Goal: Transaction & Acquisition: Purchase product/service

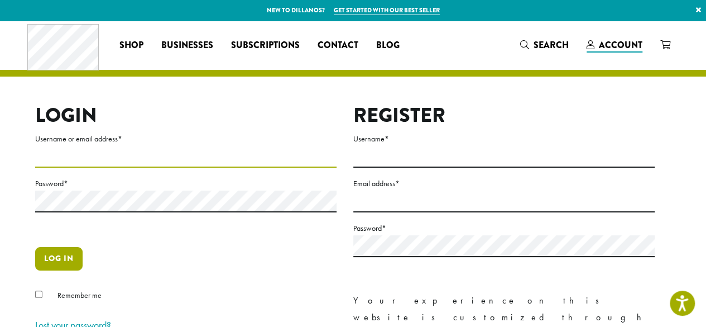
type input "**********"
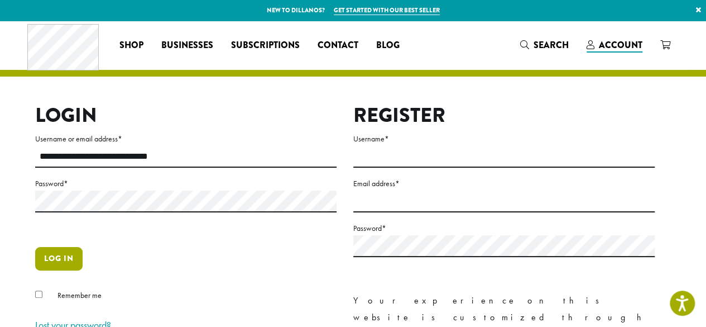
click at [65, 259] on button "Log in" at bounding box center [58, 258] width 47 height 23
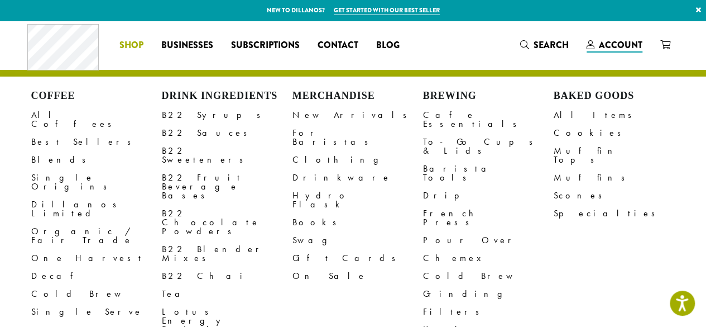
click at [136, 44] on span "Shop" at bounding box center [131, 46] width 24 height 14
click at [64, 118] on link "All Coffees" at bounding box center [96, 119] width 131 height 27
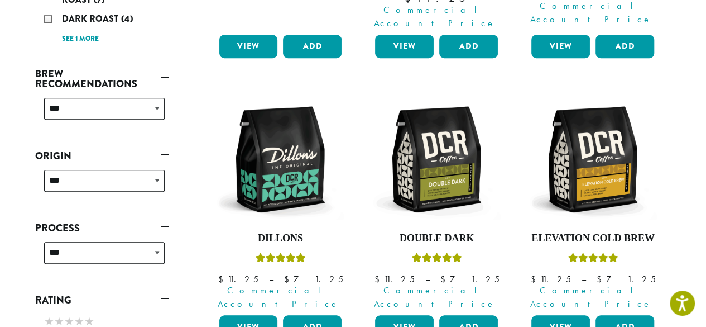
scroll to position [384, 0]
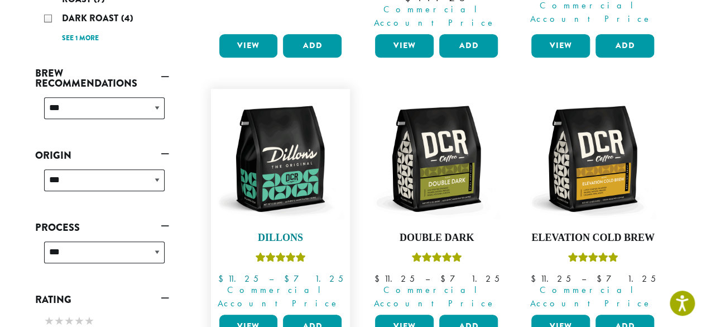
click at [289, 146] on img at bounding box center [280, 158] width 128 height 128
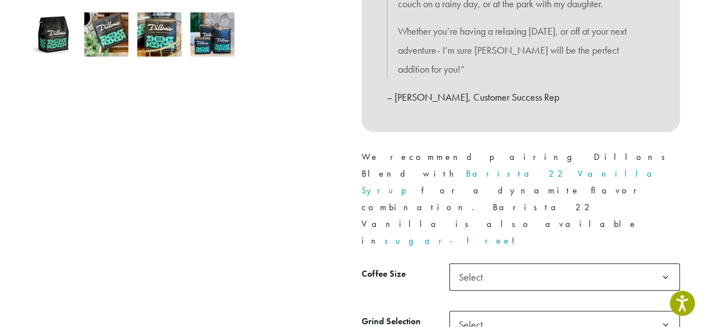
scroll to position [406, 0]
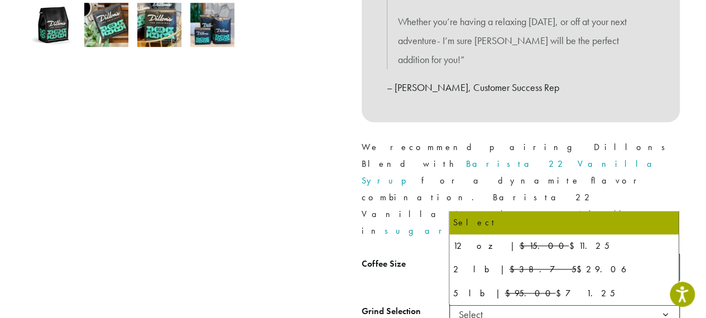
click at [490, 256] on span "Select" at bounding box center [474, 267] width 40 height 22
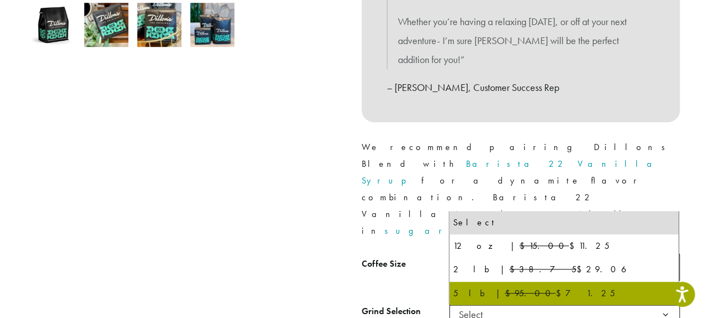
select select "**********"
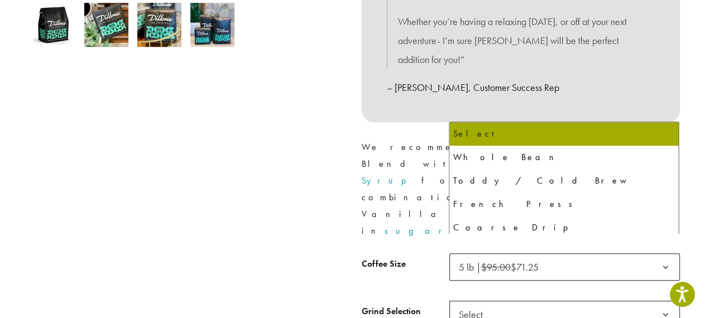
click at [488, 304] on span "Select" at bounding box center [474, 315] width 40 height 22
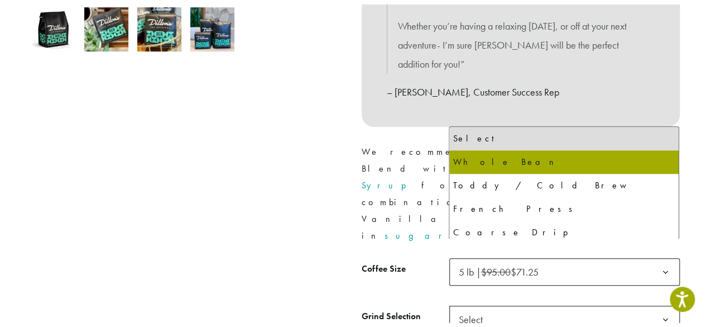
scroll to position [0, 0]
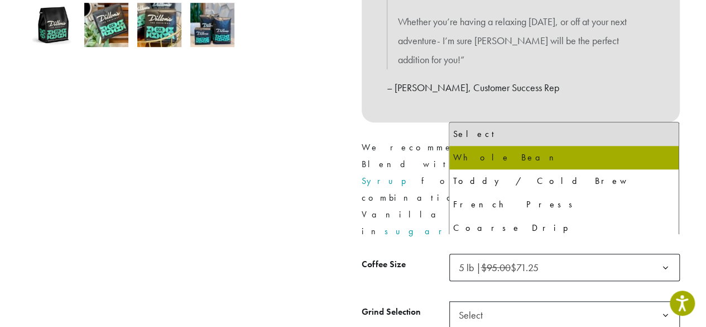
select select "**********"
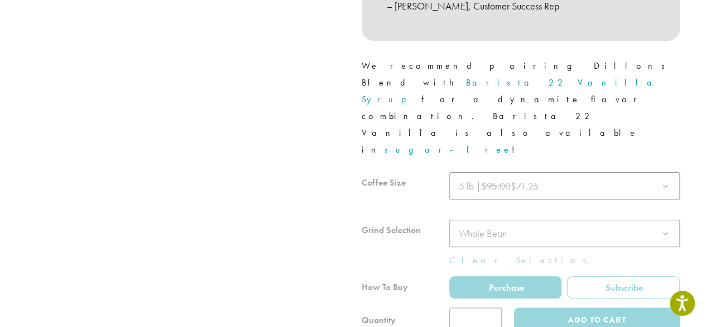
scroll to position [505, 0]
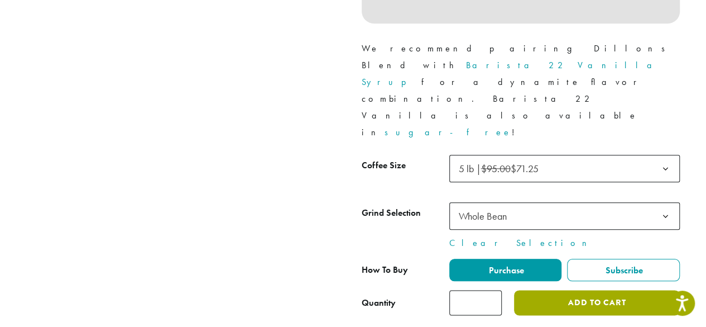
click at [562, 290] on button "Add to cart" at bounding box center [596, 302] width 165 height 25
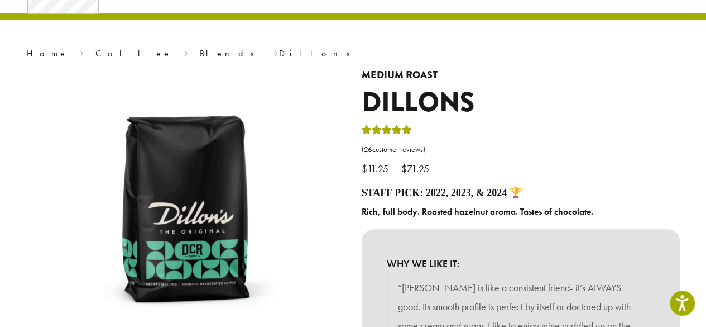
scroll to position [7, 0]
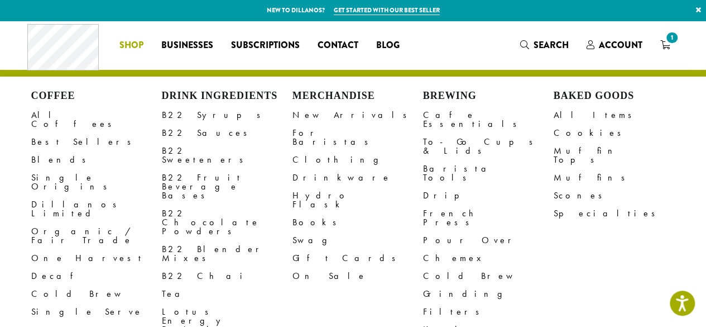
click at [138, 46] on span "Shop" at bounding box center [131, 46] width 24 height 14
click at [184, 118] on link "B22 Syrups" at bounding box center [227, 115] width 131 height 18
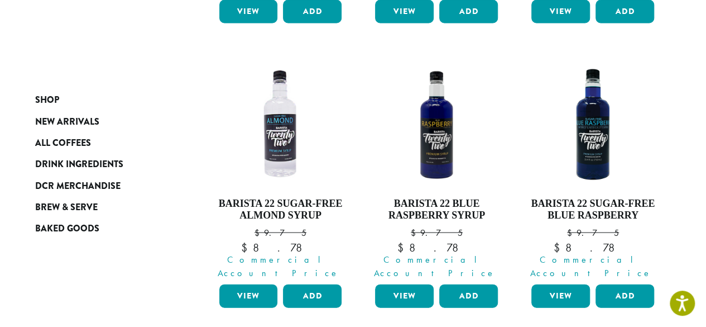
scroll to position [1051, 0]
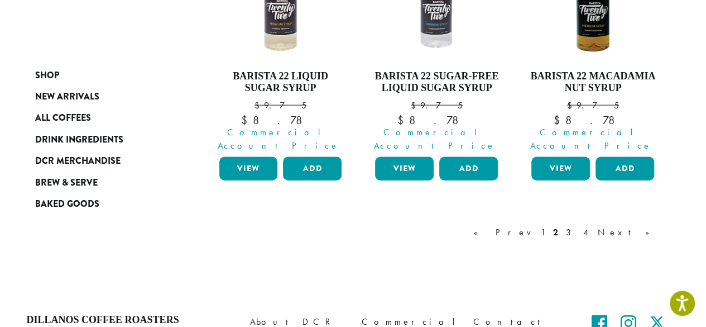
scroll to position [1161, 0]
click at [638, 226] on link "Next »" at bounding box center [628, 232] width 64 height 13
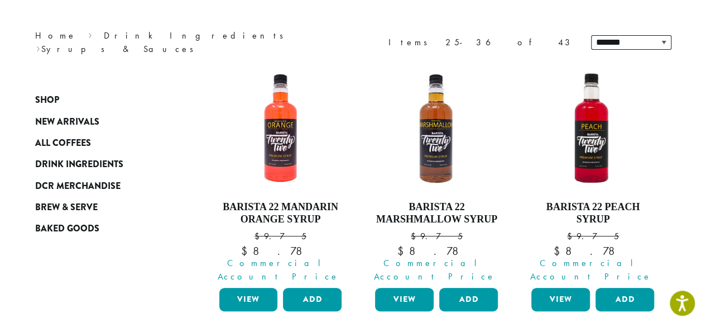
scroll to position [68, 0]
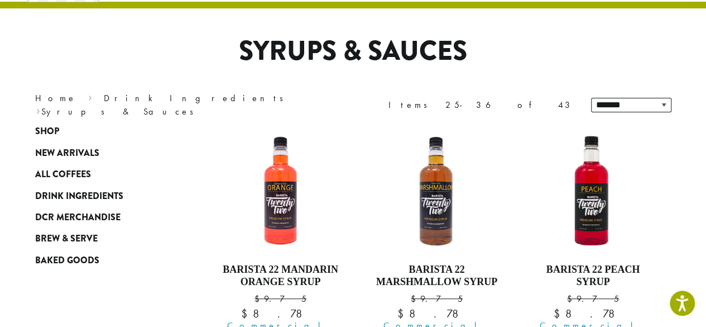
drag, startPoint x: 638, startPoint y: 176, endPoint x: 368, endPoint y: 89, distance: 282.8
click at [368, 89] on div "**********" at bounding box center [521, 104] width 318 height 31
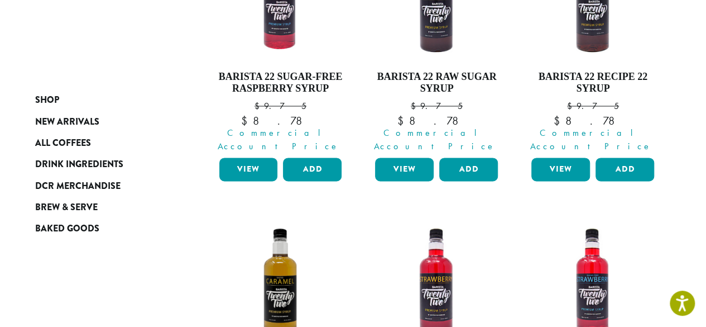
scroll to position [854, 0]
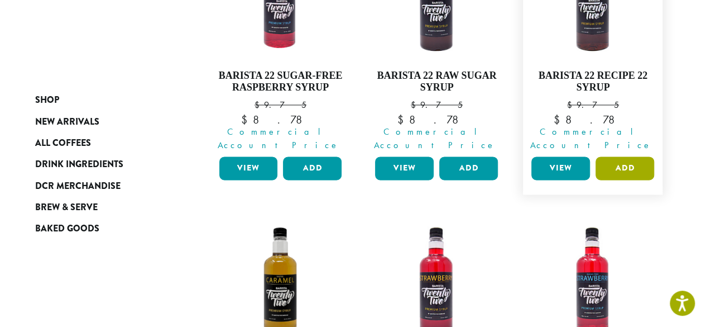
click at [635, 156] on button "Add" at bounding box center [625, 167] width 59 height 23
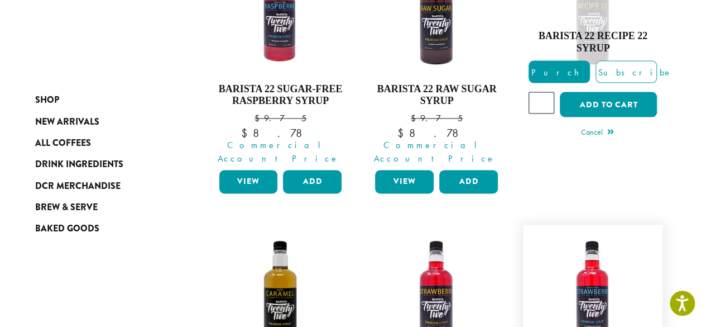
scroll to position [841, 0]
click at [602, 92] on button "Add to cart" at bounding box center [608, 104] width 97 height 25
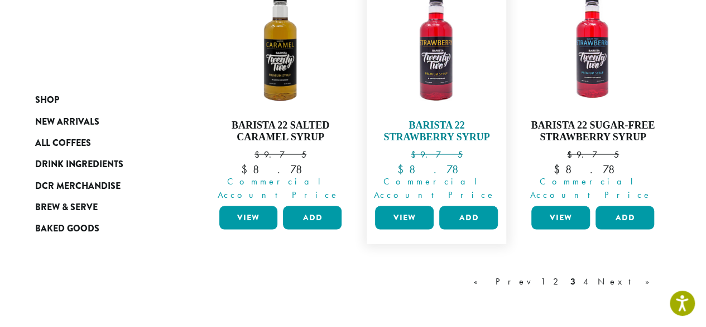
scroll to position [1091, 0]
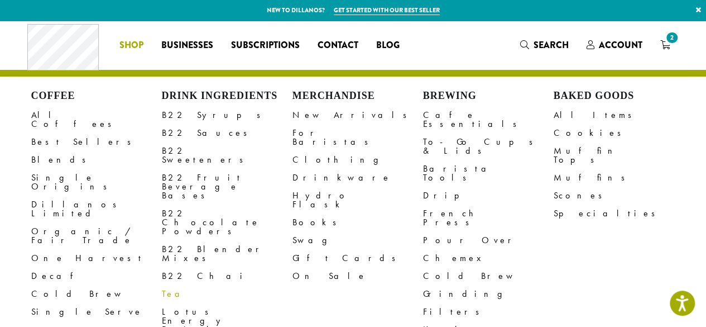
click at [166, 285] on link "Tea" at bounding box center [227, 294] width 131 height 18
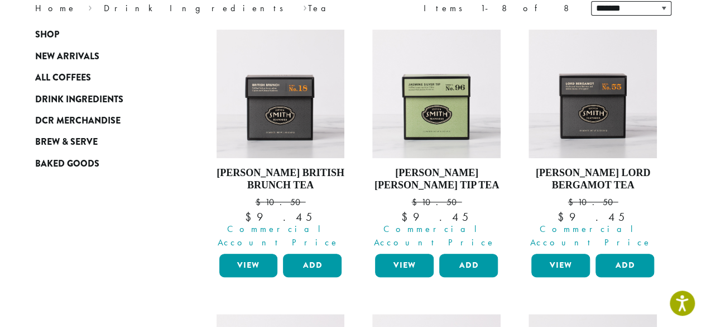
scroll to position [166, 0]
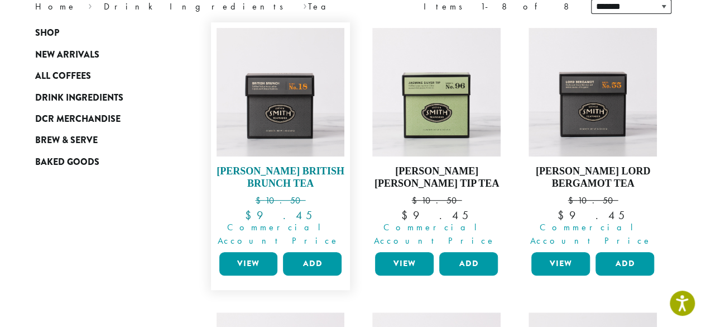
click at [296, 117] on img at bounding box center [280, 92] width 128 height 128
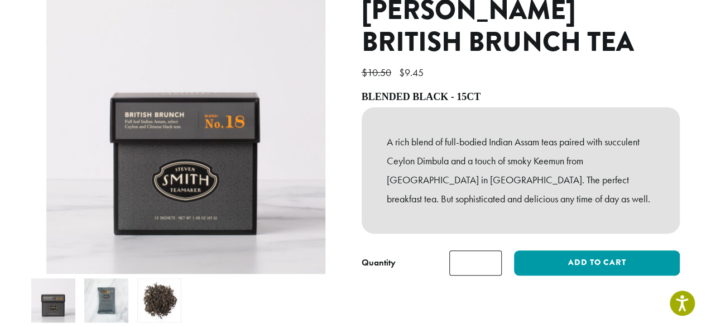
scroll to position [145, 0]
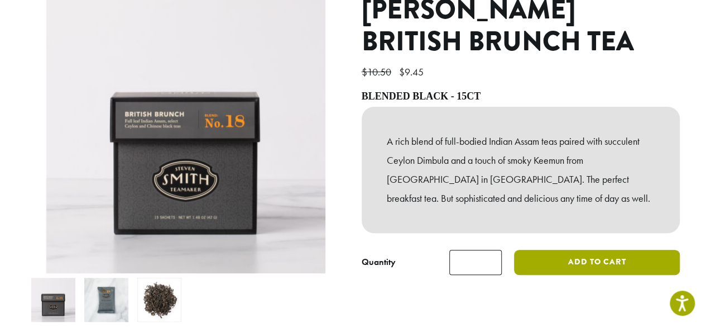
click at [548, 250] on button "Add to cart" at bounding box center [596, 262] width 165 height 25
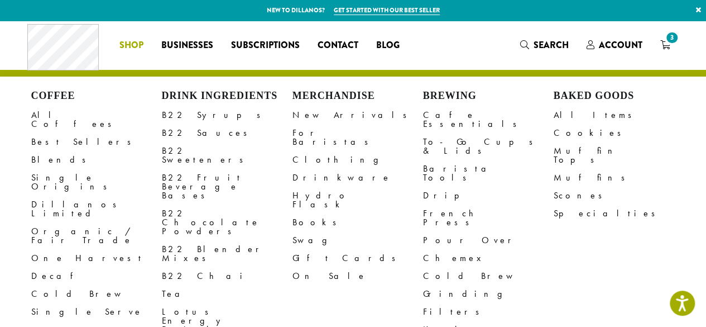
click at [131, 42] on span "Shop" at bounding box center [131, 46] width 24 height 14
click at [306, 267] on link "On Sale" at bounding box center [358, 276] width 131 height 18
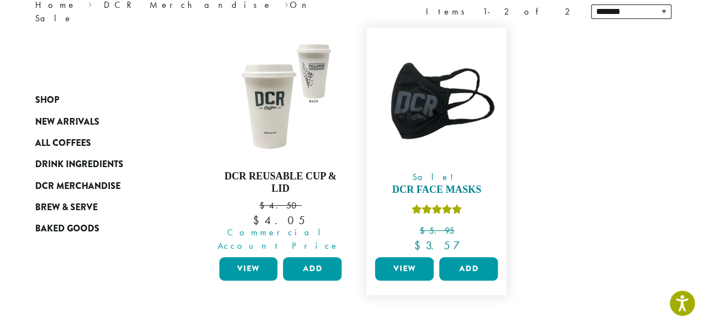
scroll to position [161, 0]
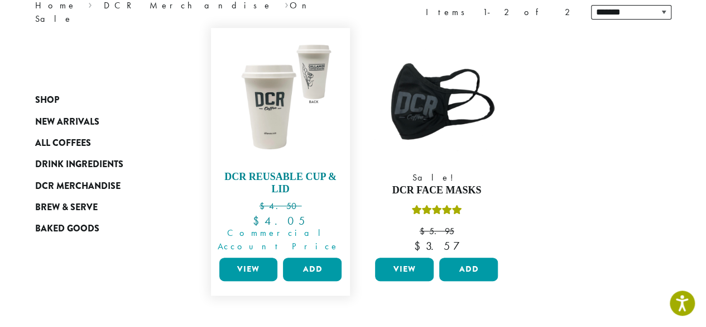
click at [289, 130] on img at bounding box center [280, 97] width 128 height 128
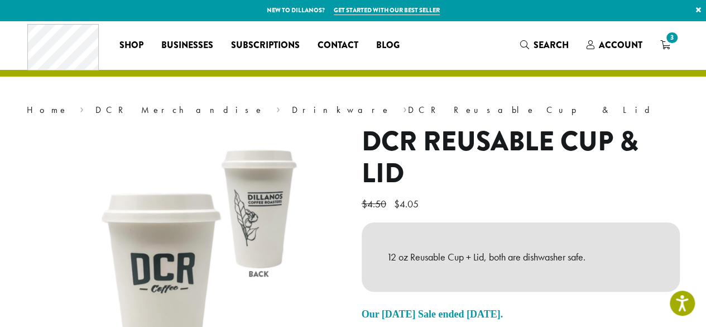
drag, startPoint x: 401, startPoint y: 207, endPoint x: 692, endPoint y: 101, distance: 309.6
click at [692, 101] on section "Home › DCR Merchandise › Drinkware › DCR Reusable Cup & Lid DCR Reusable Cup & …" at bounding box center [353, 257] width 706 height 473
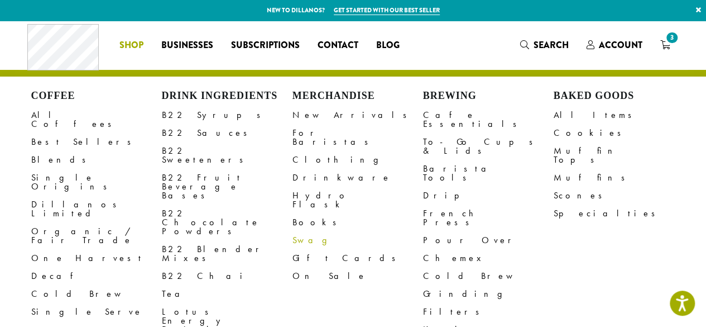
click at [306, 231] on link "Swag" at bounding box center [358, 240] width 131 height 18
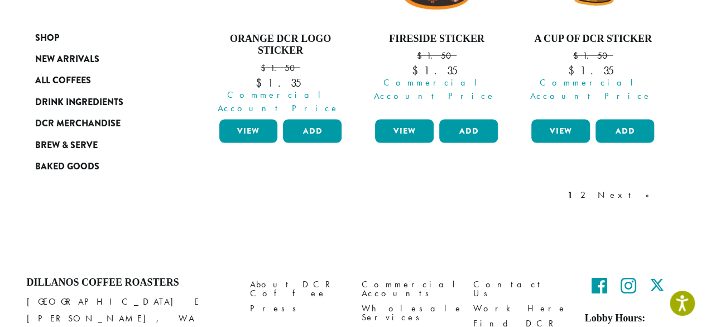
scroll to position [1153, 0]
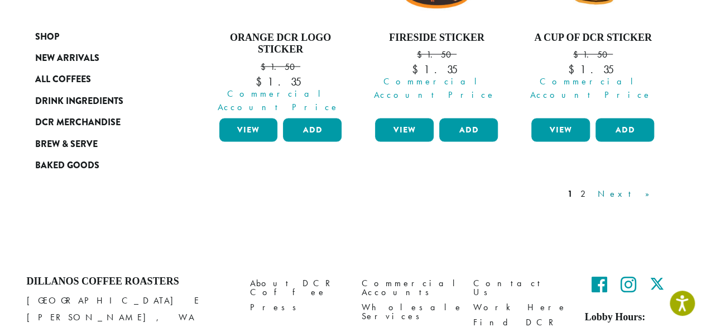
click at [641, 187] on link "Next »" at bounding box center [628, 193] width 64 height 13
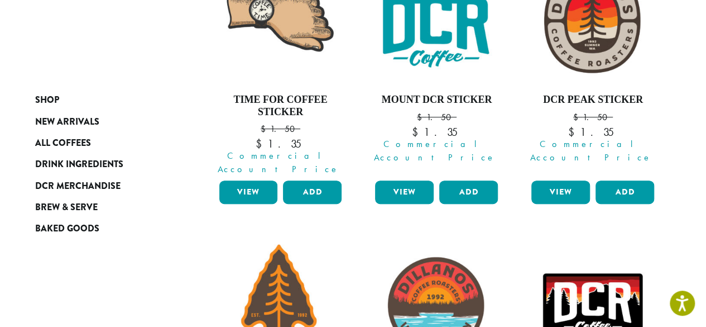
scroll to position [68, 0]
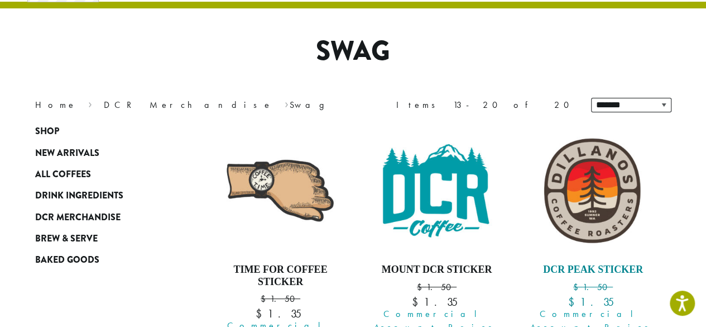
click at [641, 142] on img at bounding box center [593, 190] width 128 height 128
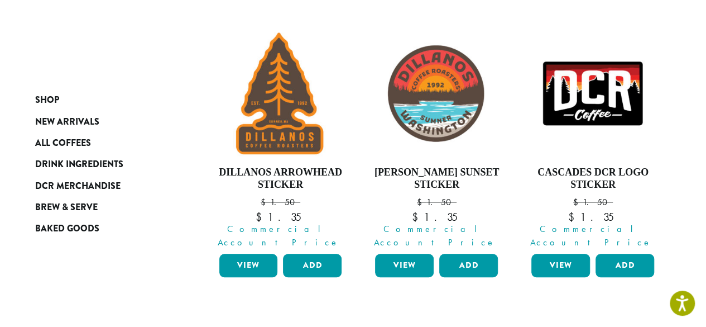
scroll to position [452, 0]
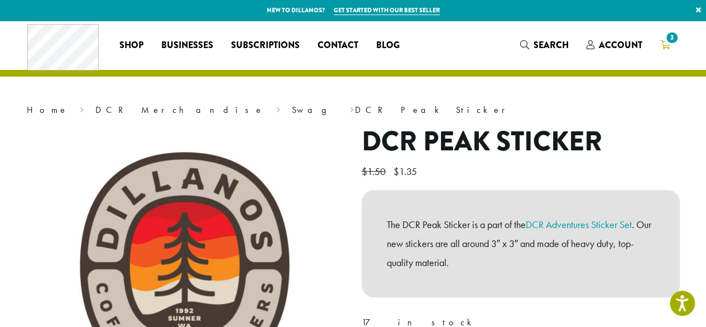
click at [667, 45] on icon "3" at bounding box center [665, 44] width 10 height 9
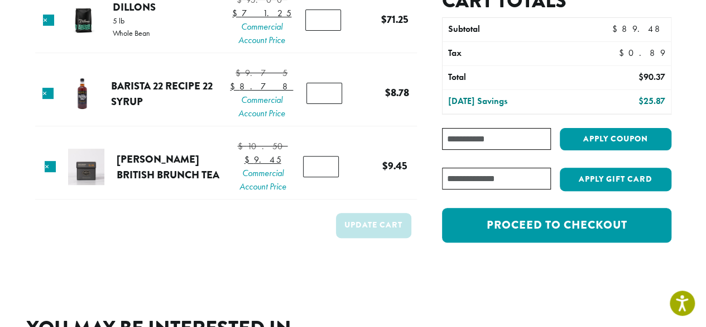
scroll to position [115, 0]
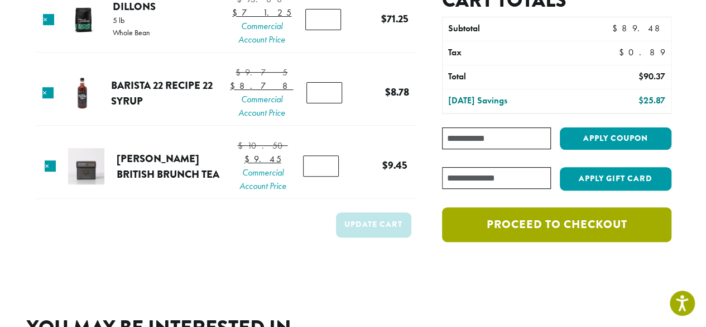
click at [514, 221] on link "Proceed to checkout" at bounding box center [556, 224] width 229 height 35
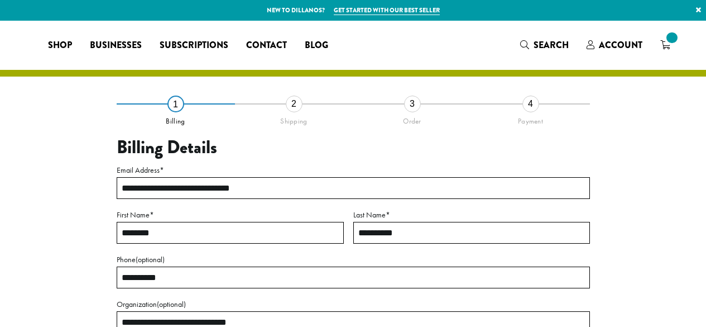
select select "**"
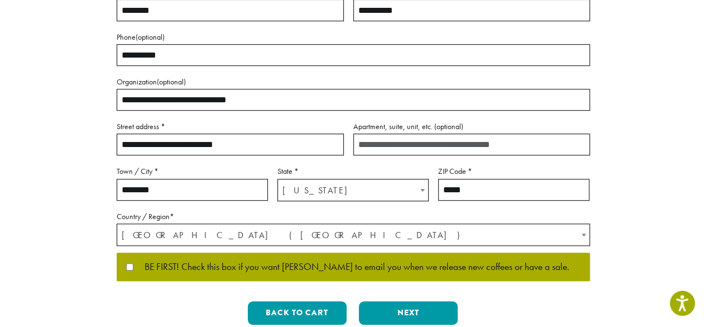
scroll to position [223, 0]
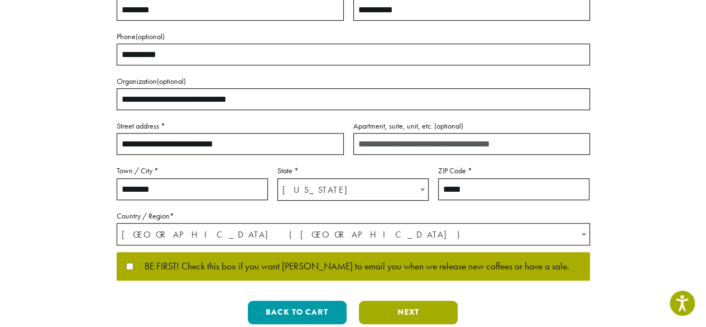
click at [386, 308] on button "Next" at bounding box center [408, 311] width 99 height 23
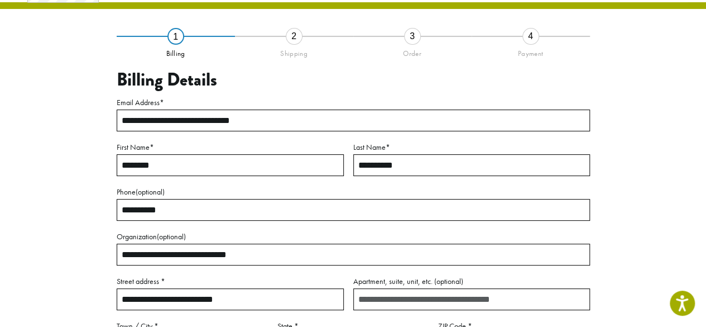
scroll to position [64, 0]
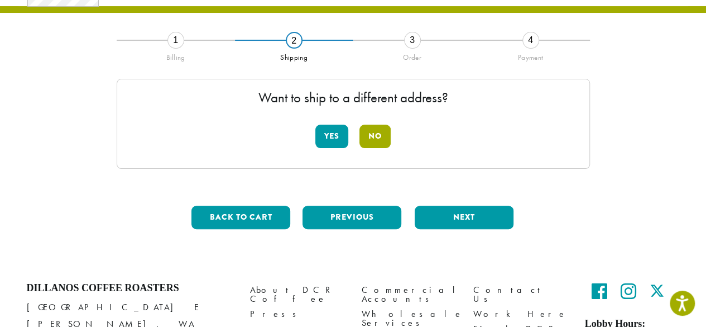
click at [374, 140] on button "No" at bounding box center [375, 135] width 31 height 23
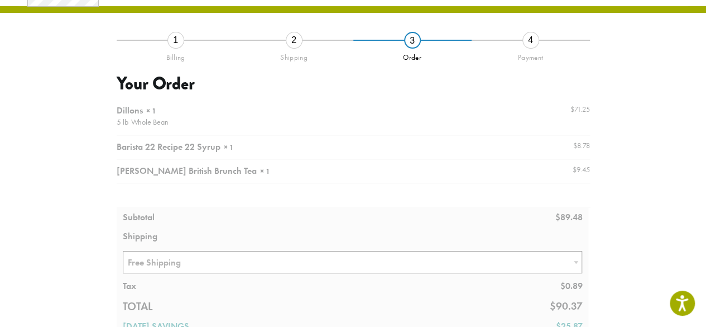
click at [238, 258] on div at bounding box center [353, 222] width 473 height 246
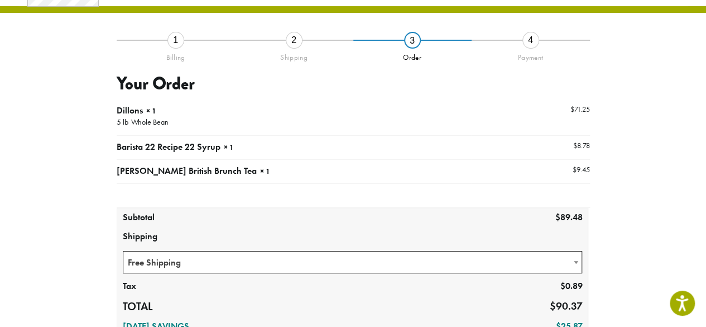
click at [191, 265] on span "Free Shipping" at bounding box center [352, 262] width 459 height 22
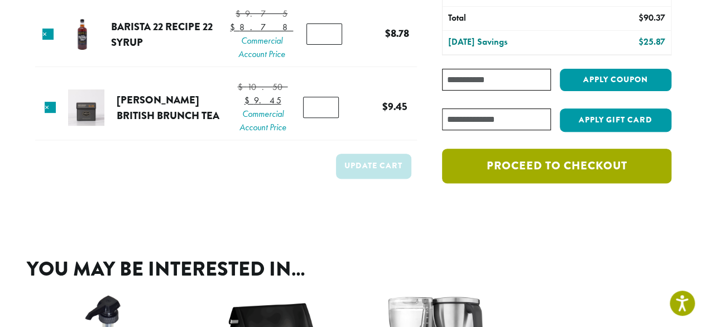
click at [506, 180] on link "Proceed to checkout" at bounding box center [556, 166] width 229 height 35
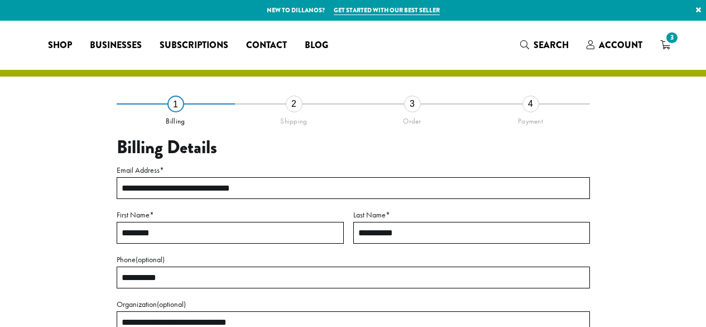
select select "**"
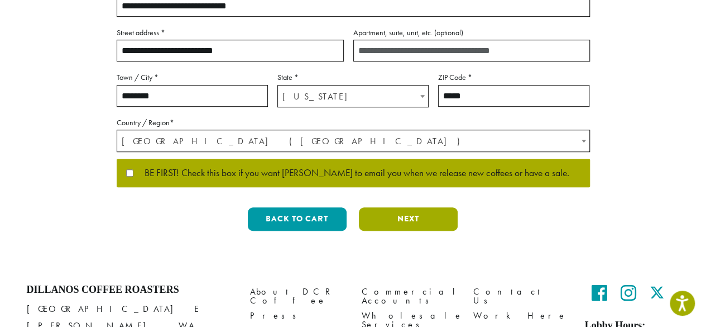
click at [384, 222] on button "Next" at bounding box center [408, 218] width 99 height 23
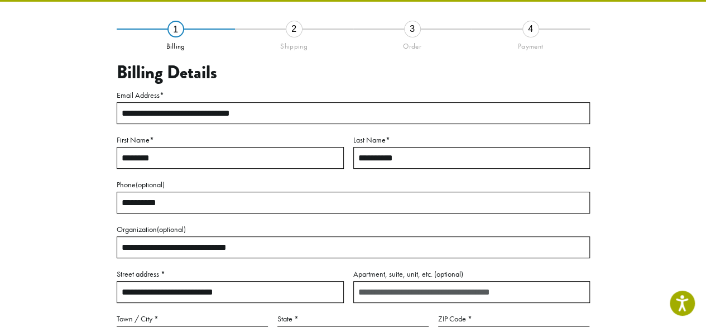
scroll to position [64, 0]
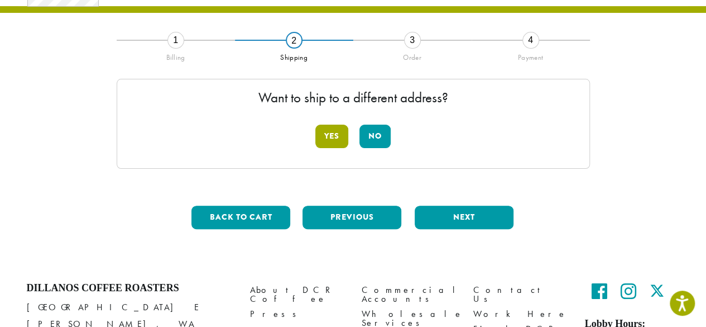
click at [338, 134] on button "Yes" at bounding box center [331, 135] width 33 height 23
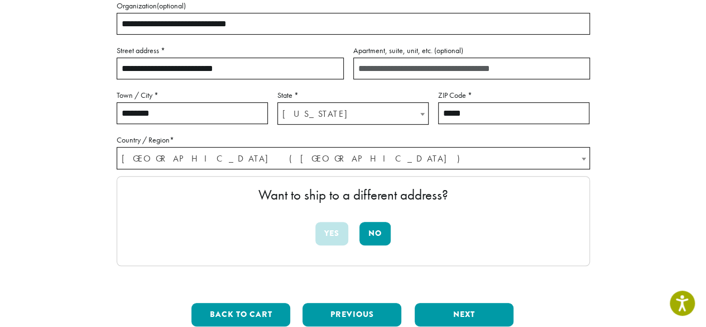
scroll to position [214, 0]
click at [375, 227] on button "No" at bounding box center [375, 233] width 31 height 23
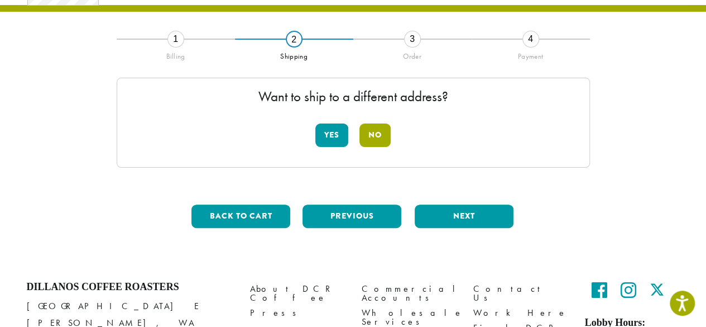
scroll to position [64, 0]
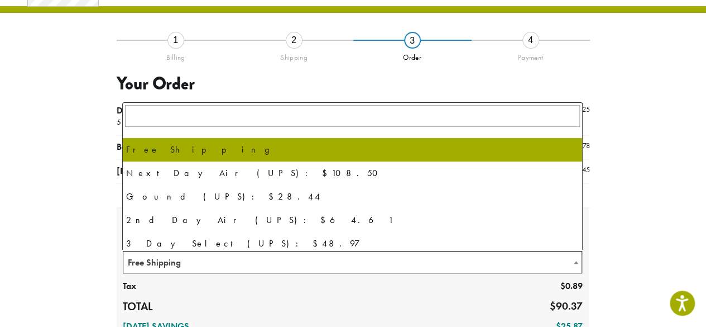
click at [416, 261] on span "Free Shipping" at bounding box center [352, 262] width 459 height 22
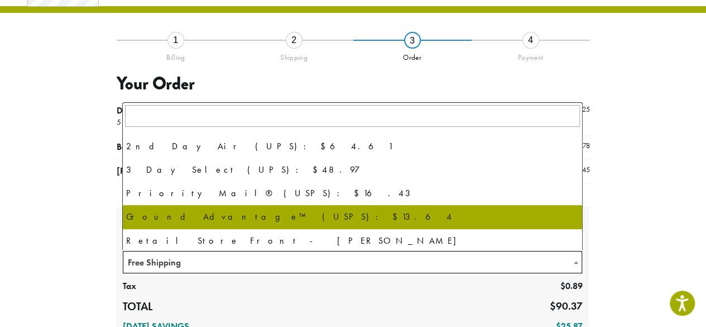
scroll to position [76, 0]
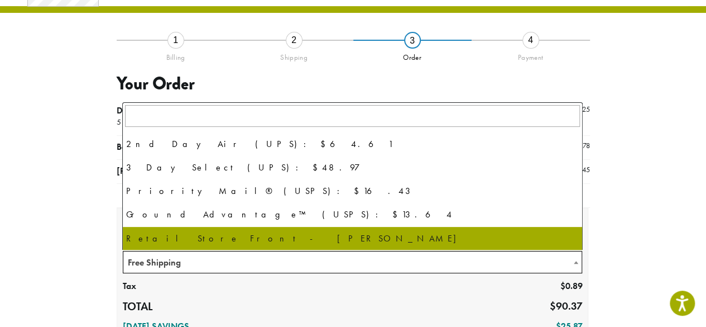
select select "**********"
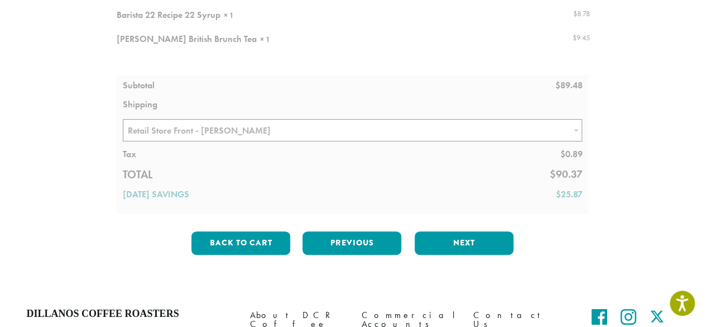
scroll to position [197, 0]
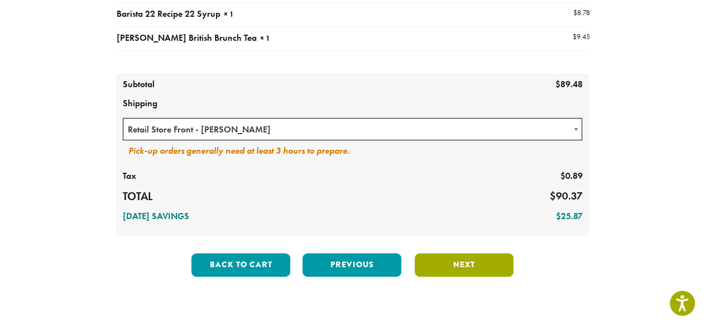
click at [466, 264] on button "Next" at bounding box center [464, 264] width 99 height 23
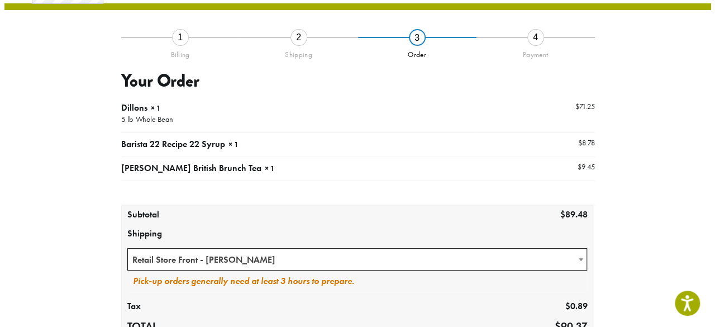
scroll to position [64, 0]
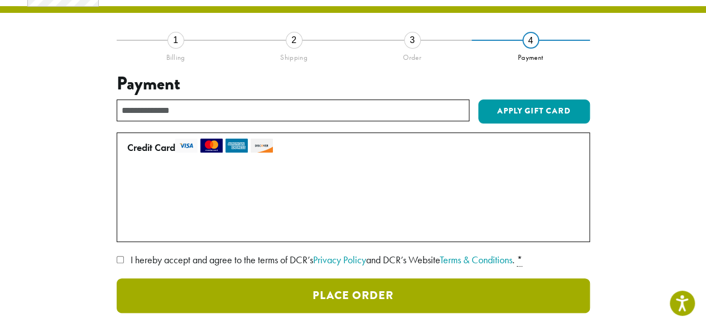
click at [319, 302] on button "Place Order" at bounding box center [353, 295] width 473 height 35
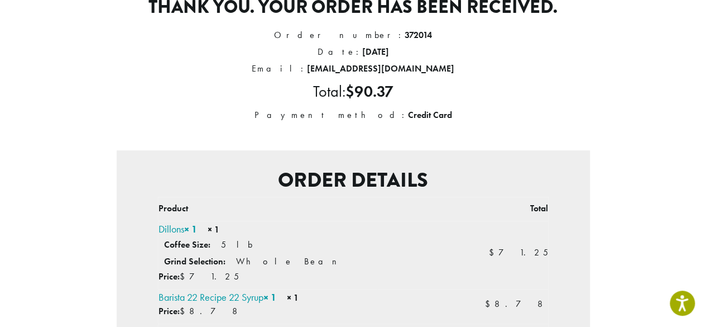
scroll to position [135, 0]
